Goal: Task Accomplishment & Management: Complete application form

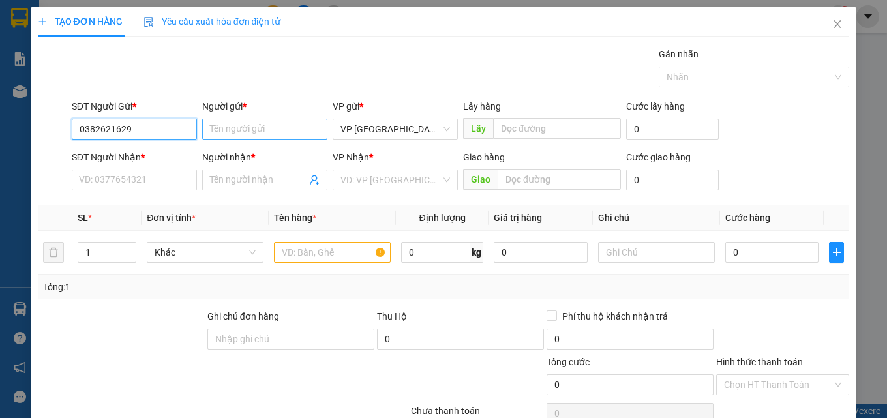
type input "0382621629"
click at [246, 131] on input "Người gửi *" at bounding box center [264, 129] width 125 height 21
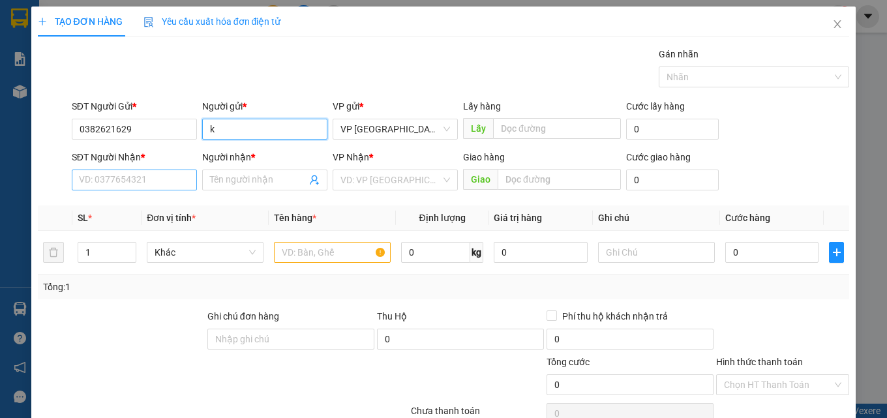
type input "k"
click at [172, 184] on input "SĐT Người Nhận *" at bounding box center [134, 179] width 125 height 21
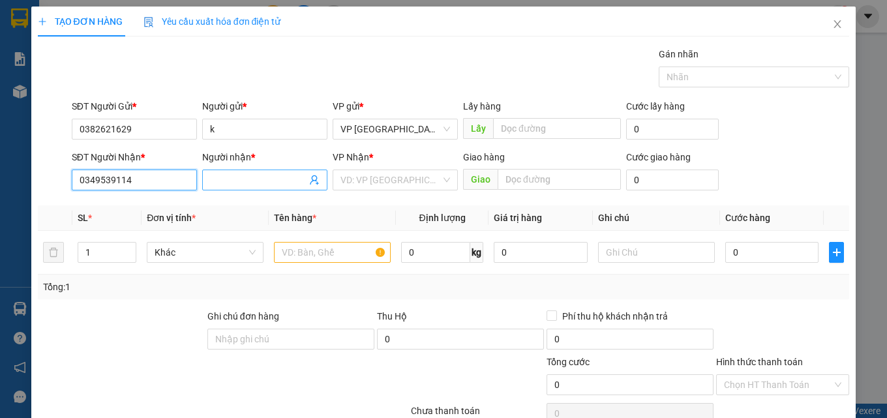
type input "0349539114"
click at [221, 177] on input "Người nhận *" at bounding box center [258, 180] width 96 height 14
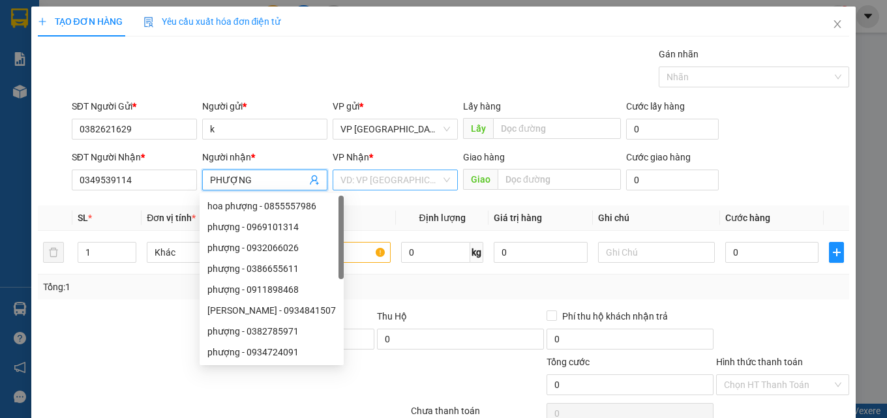
type input "PHƯỢNG"
click at [370, 183] on input "search" at bounding box center [390, 180] width 100 height 20
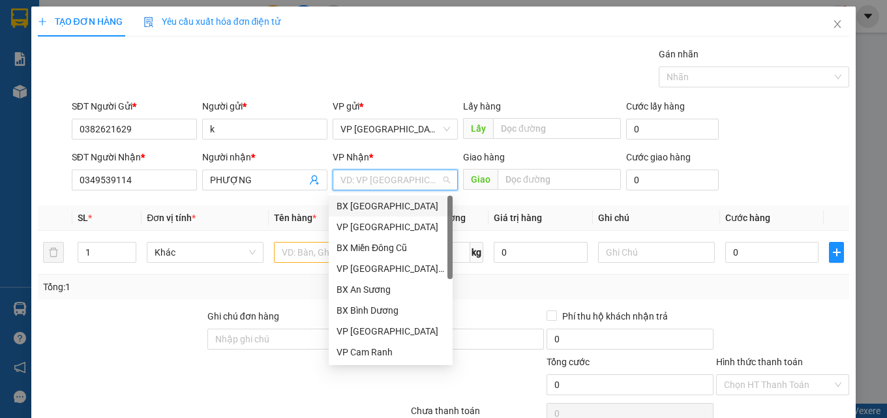
type input "V"
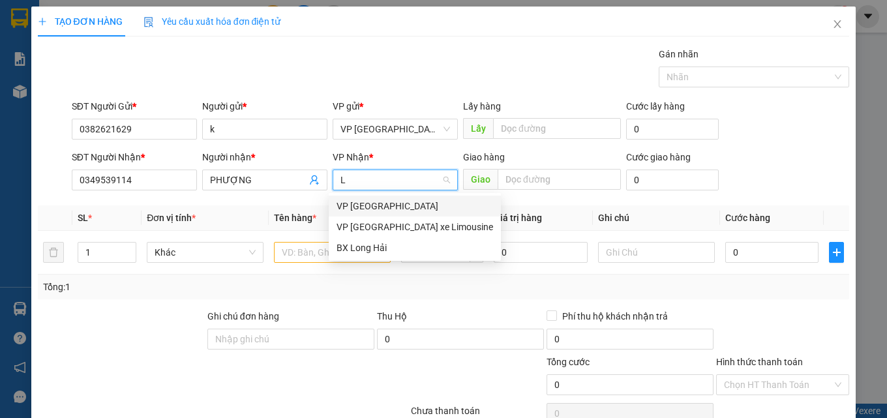
type input "LO"
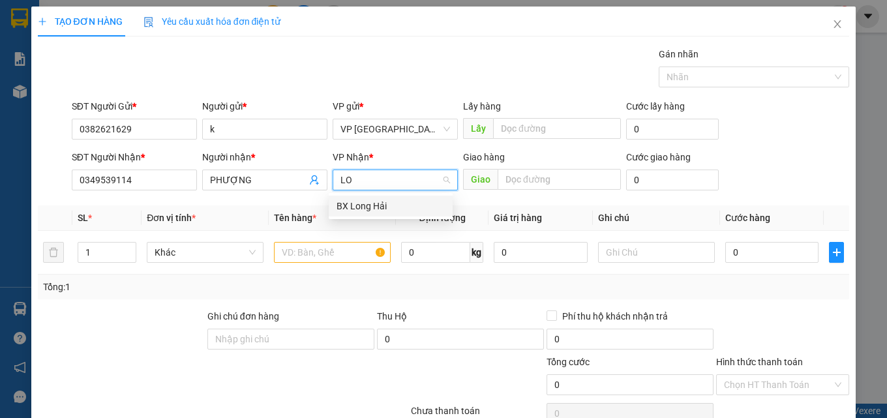
click at [390, 207] on div "BX Long Hải" at bounding box center [390, 206] width 108 height 14
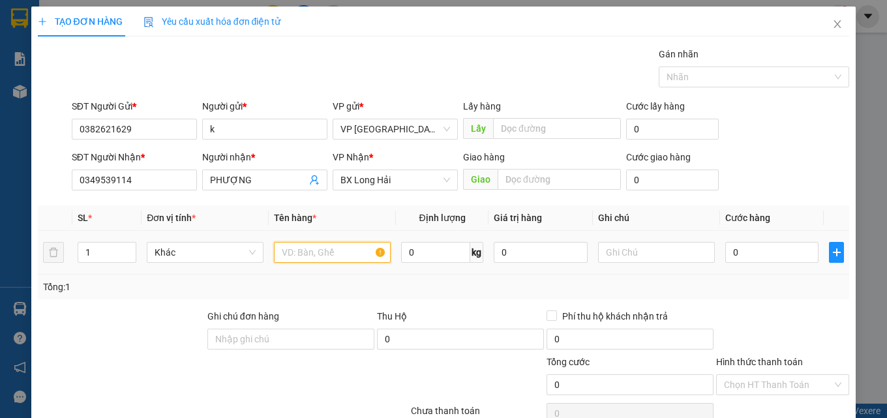
click at [331, 246] on input "text" at bounding box center [332, 252] width 117 height 21
type input "YẾN TƯƠI"
click at [743, 255] on input "0" at bounding box center [772, 252] width 94 height 21
type input "5"
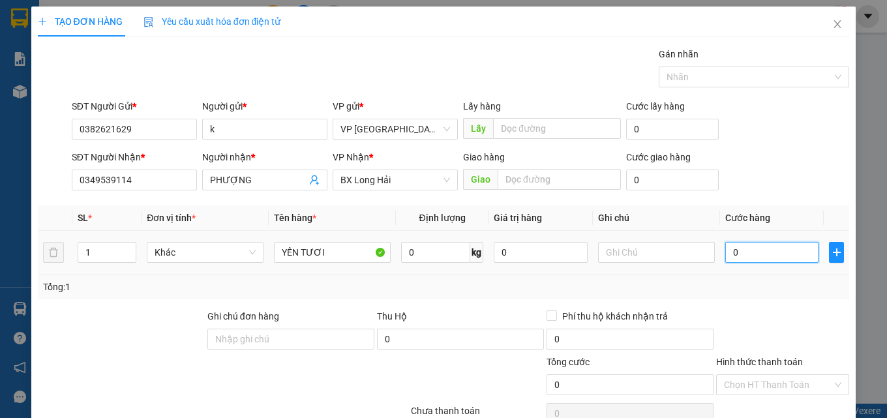
type input "5"
type input "50"
type input "500"
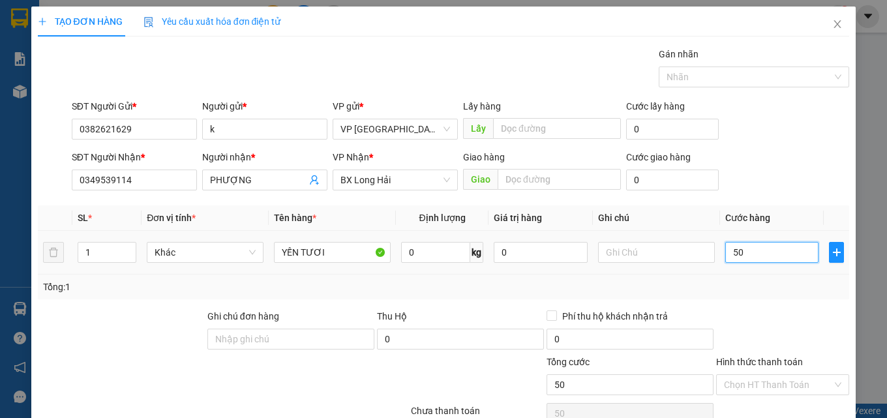
type input "500"
type input "5.000"
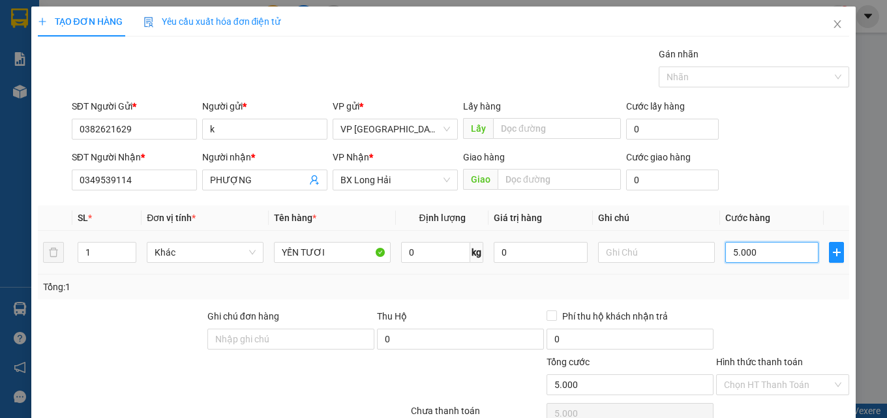
type input "50.000"
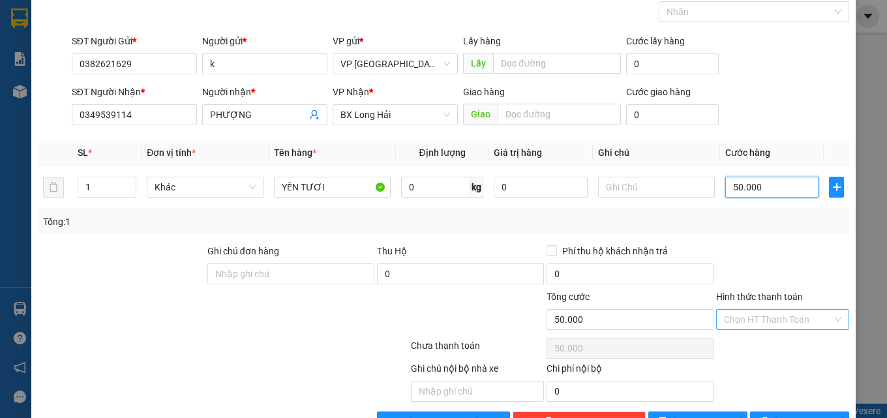
type input "50.000"
click at [761, 322] on input "Hình thức thanh toán" at bounding box center [778, 320] width 108 height 20
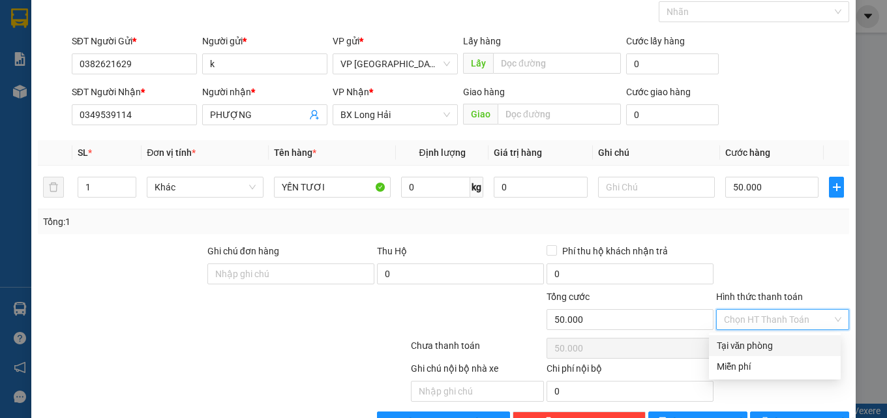
click at [761, 342] on div "Tại văn phòng" at bounding box center [774, 345] width 116 height 14
type input "0"
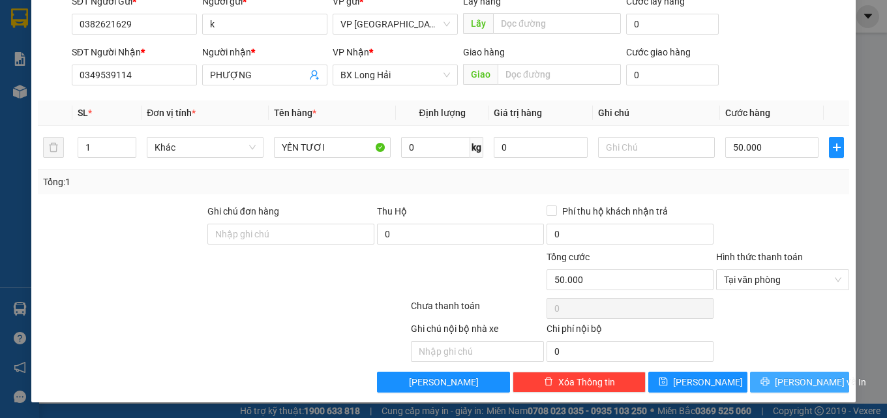
click at [797, 381] on span "[PERSON_NAME] và In" at bounding box center [819, 382] width 91 height 14
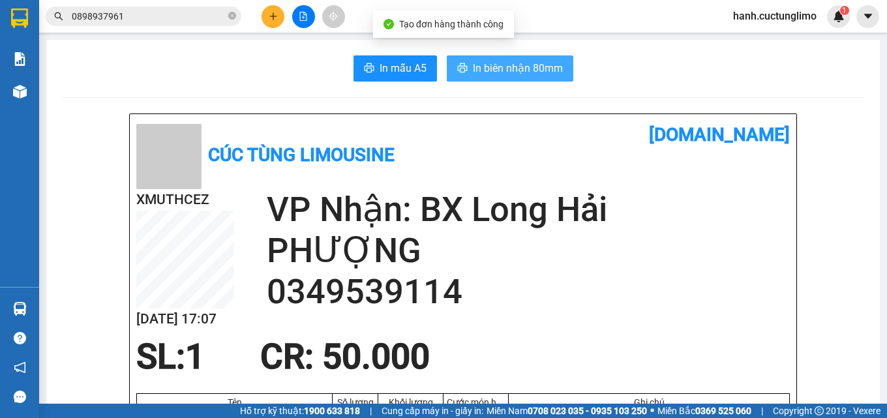
click at [523, 65] on span "In biên nhận 80mm" at bounding box center [518, 68] width 90 height 16
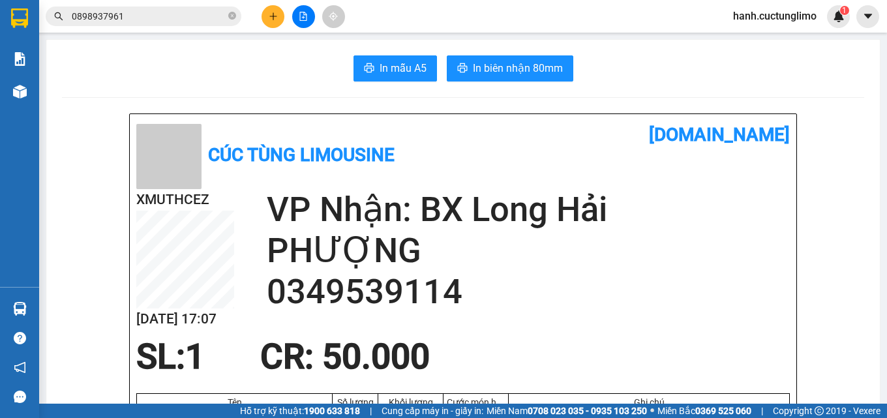
scroll to position [103, 0]
click at [791, 16] on span "hanh.cuctunglimo" at bounding box center [774, 16] width 104 height 16
click at [756, 40] on span "Đăng xuất" at bounding box center [780, 40] width 78 height 14
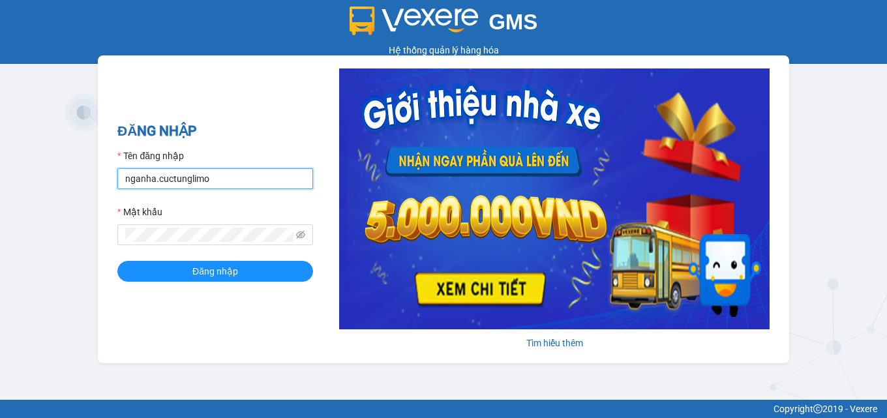
click at [150, 181] on input "nganha.cuctunglimo" at bounding box center [215, 178] width 196 height 21
click at [153, 179] on input "nganha.cuctunglimo" at bounding box center [215, 178] width 196 height 21
type input "khanhuyen.cuctunglimo"
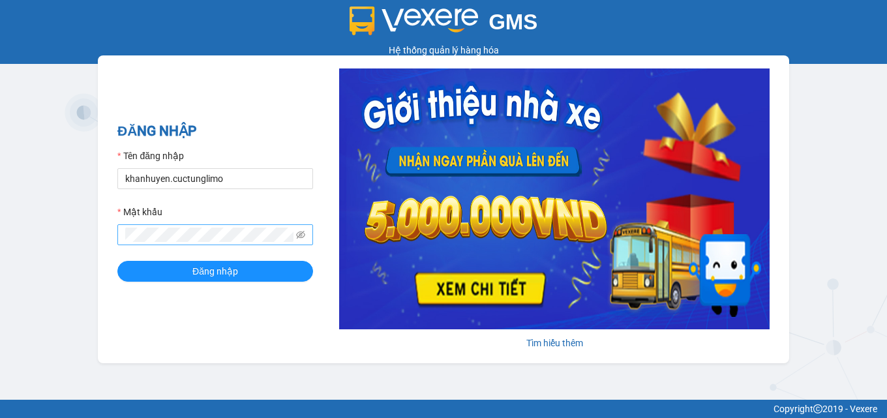
click at [209, 226] on span at bounding box center [215, 234] width 196 height 21
click at [117, 261] on button "Đăng nhập" at bounding box center [215, 271] width 196 height 21
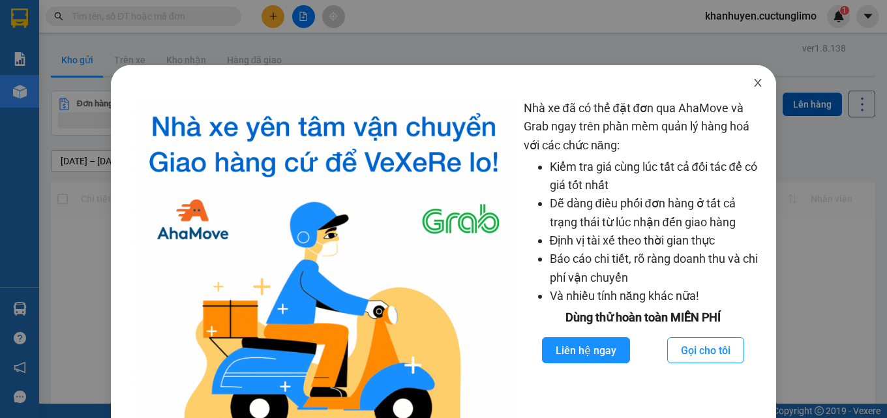
click at [752, 83] on icon "close" at bounding box center [757, 83] width 10 height 10
